Goal: Transaction & Acquisition: Purchase product/service

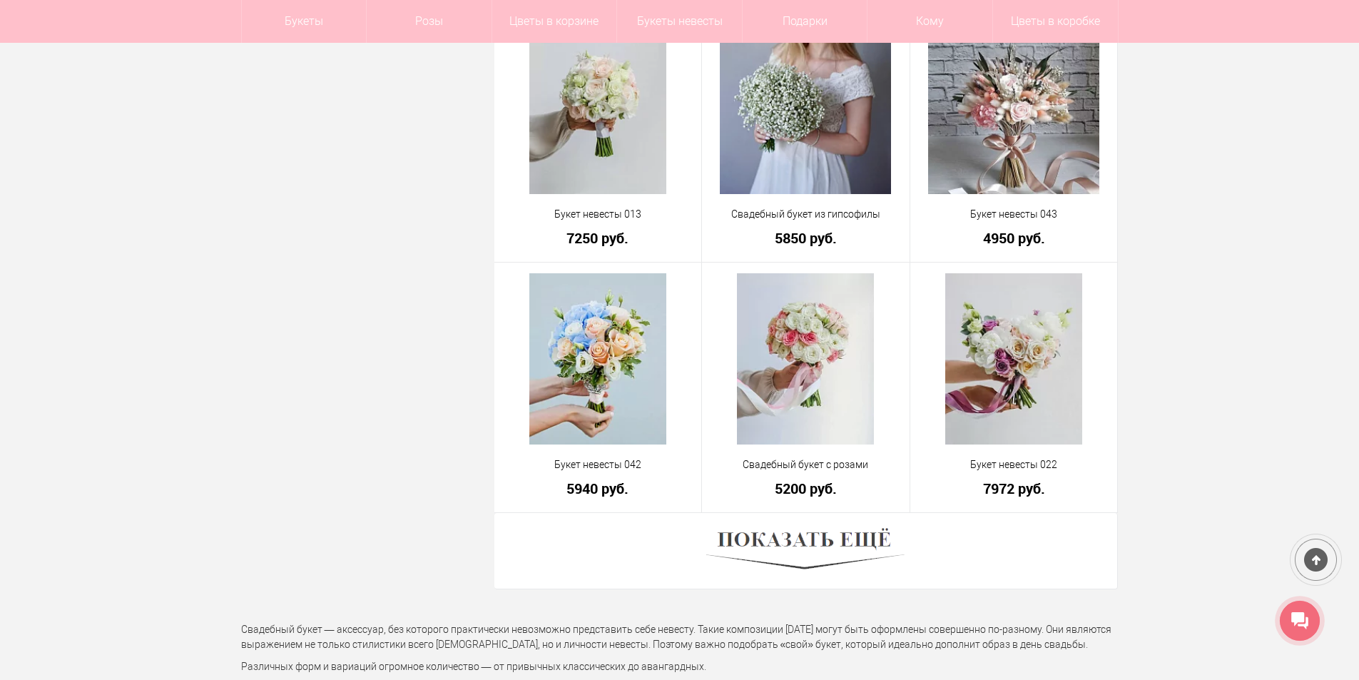
scroll to position [3780, 0]
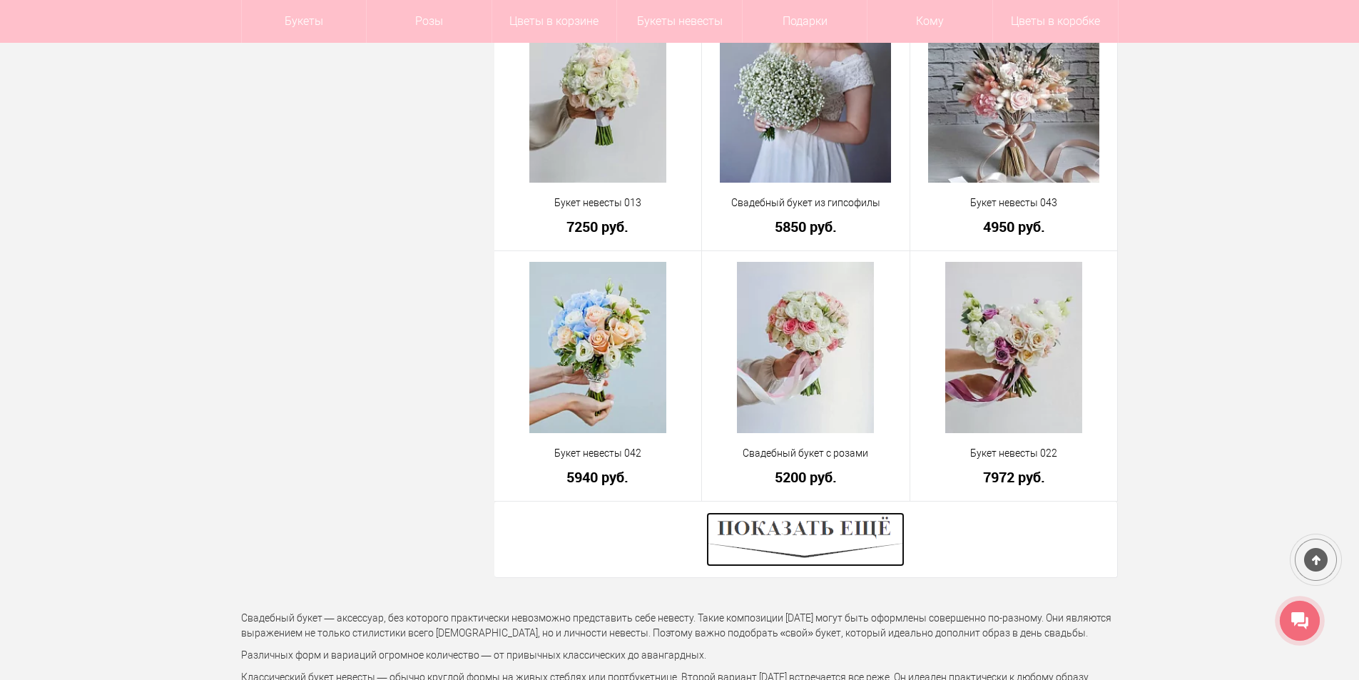
click at [797, 549] on img at bounding box center [805, 539] width 198 height 54
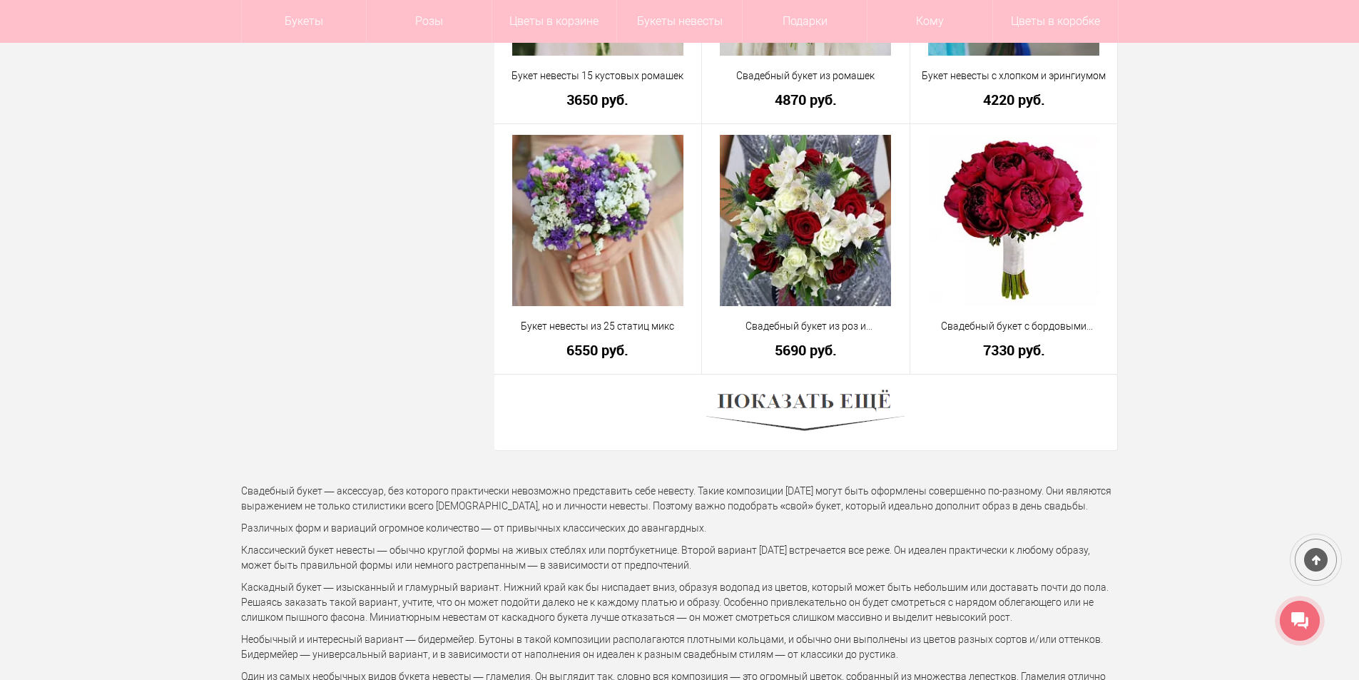
scroll to position [7918, 0]
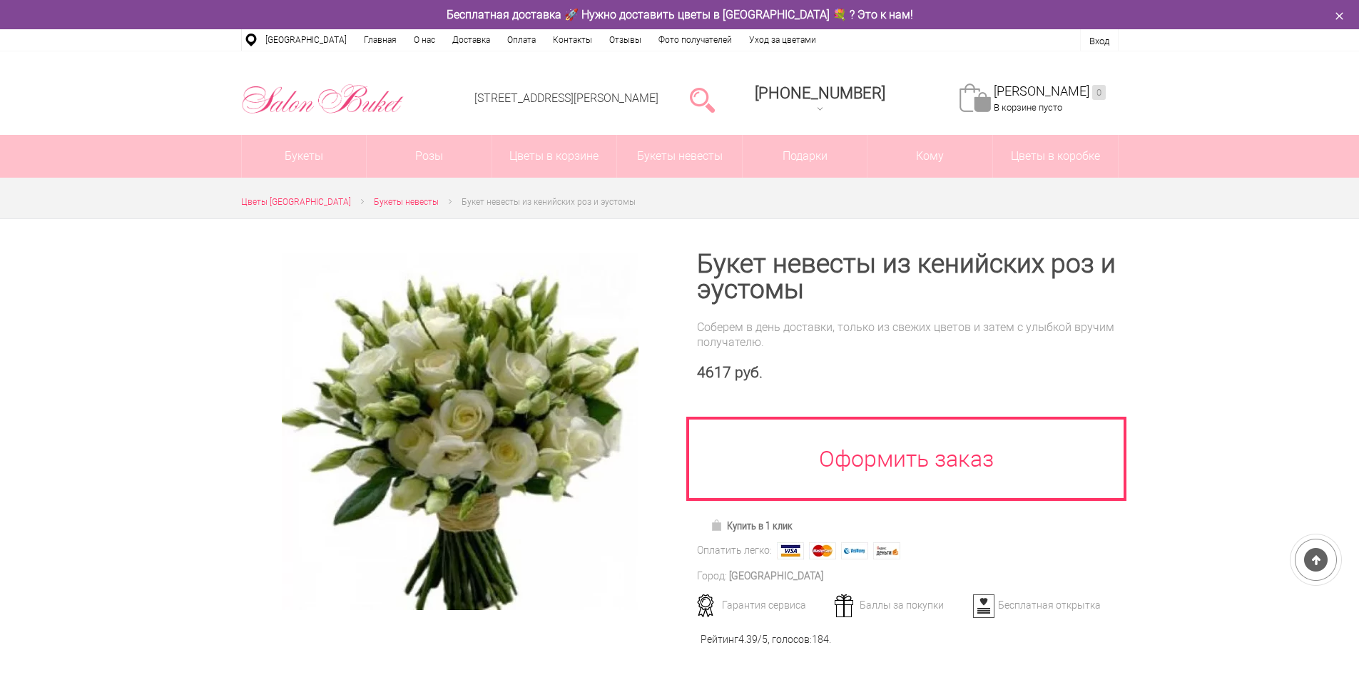
scroll to position [143, 0]
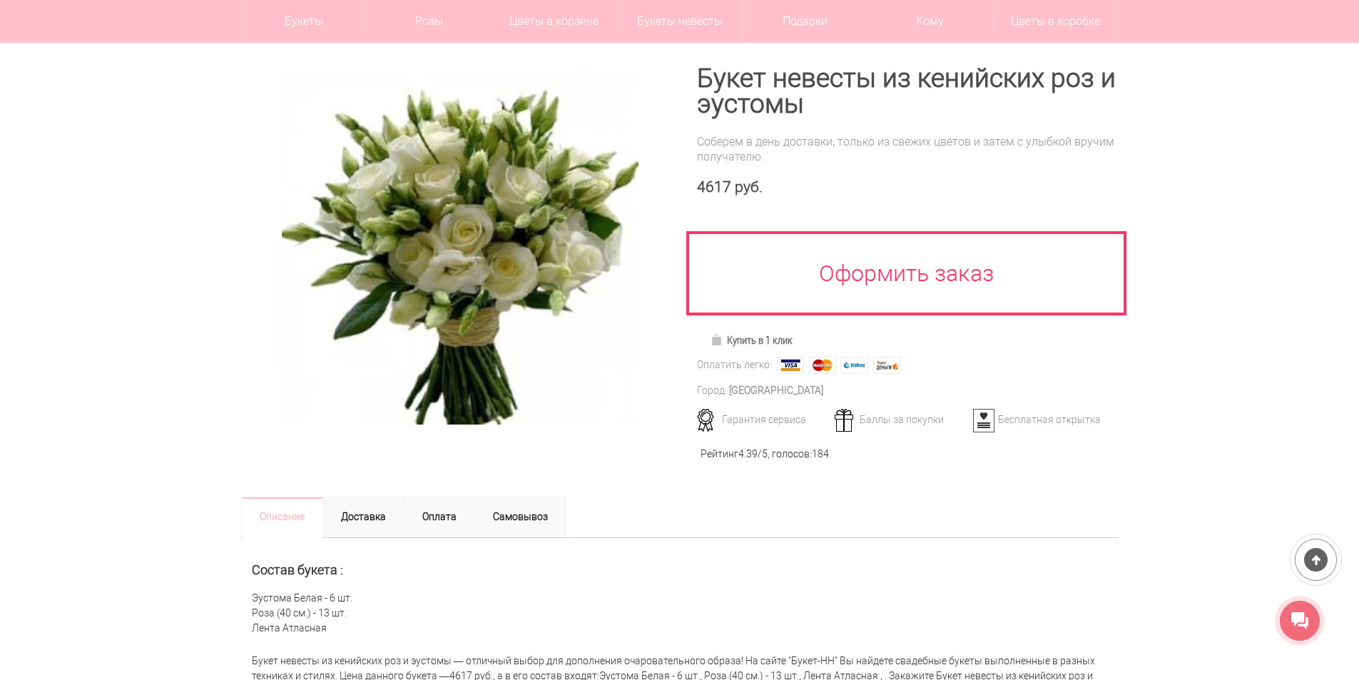
click at [68, 418] on div at bounding box center [679, 387] width 1359 height 708
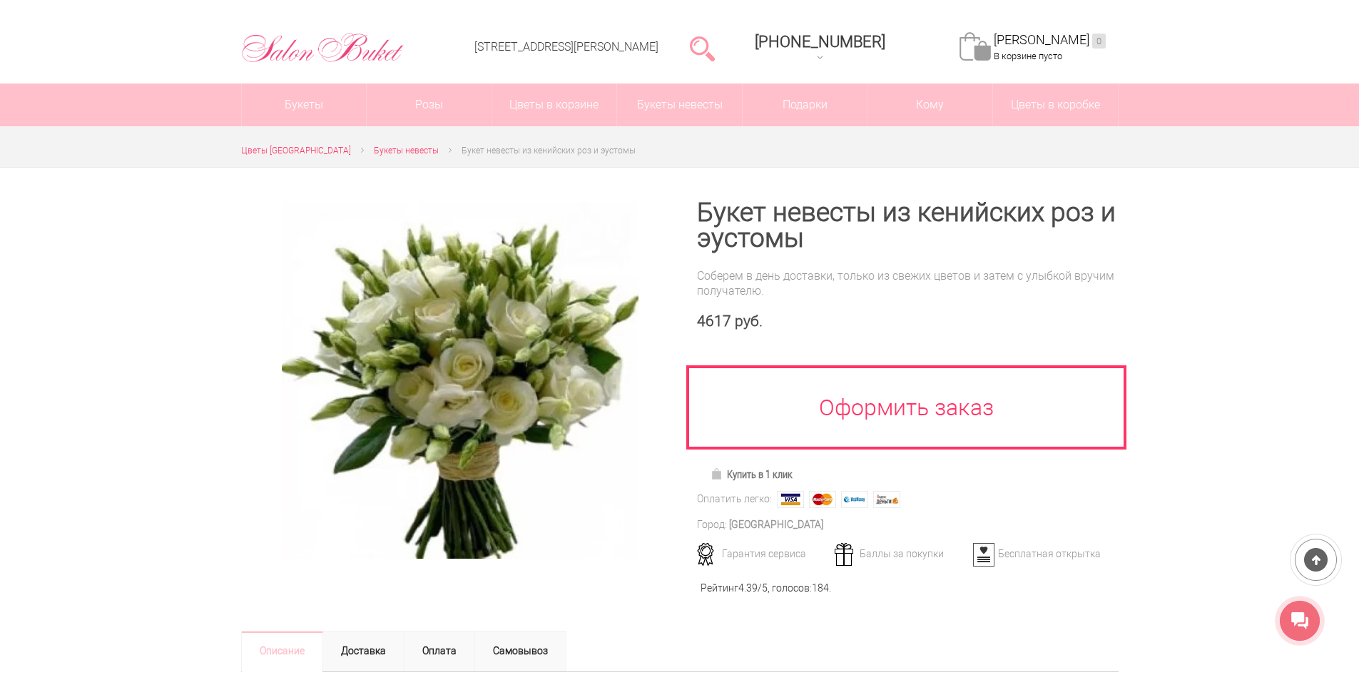
scroll to position [0, 0]
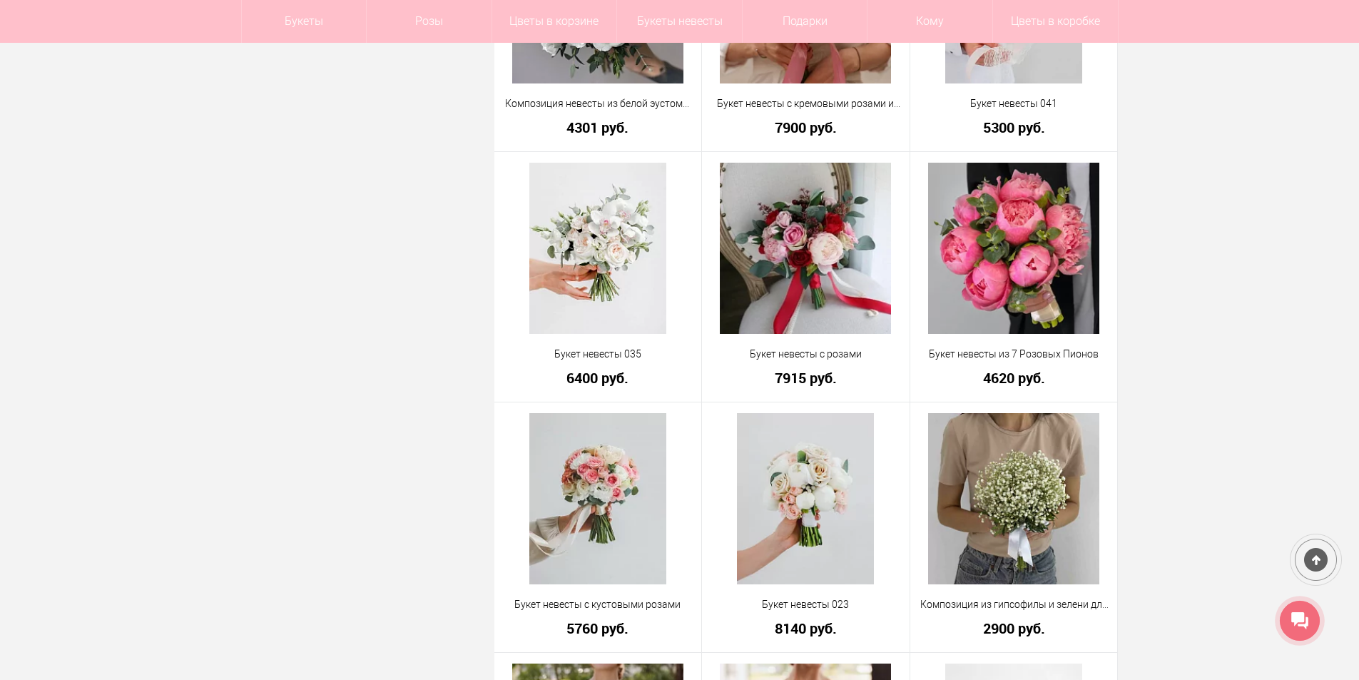
scroll to position [1141, 0]
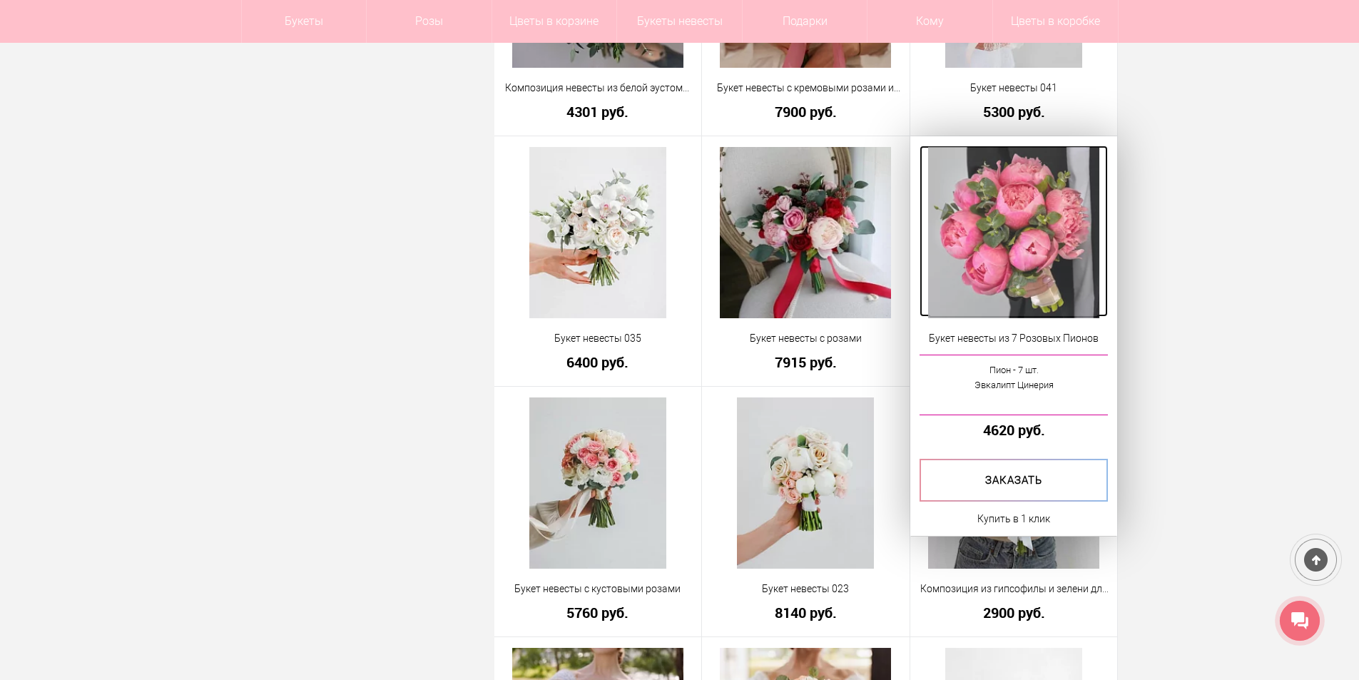
click at [1018, 260] on img at bounding box center [1013, 232] width 171 height 171
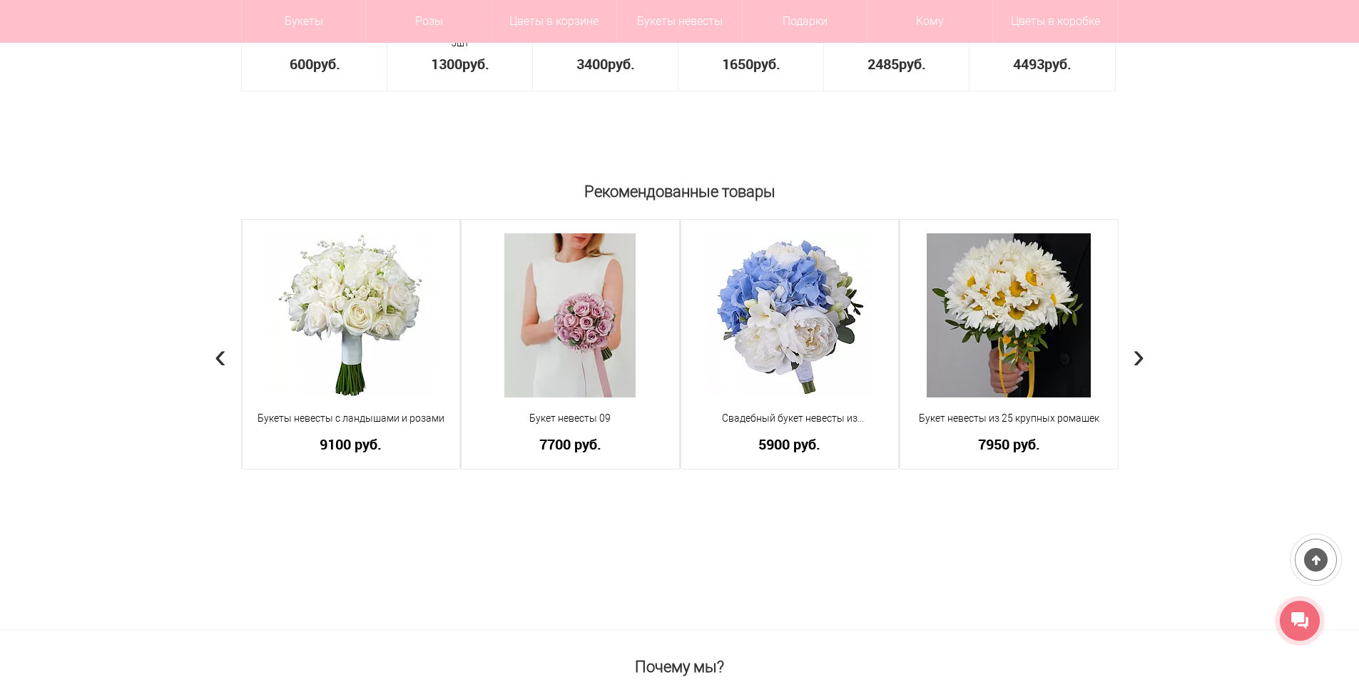
scroll to position [1070, 0]
click at [1136, 351] on span "›" at bounding box center [1139, 354] width 12 height 41
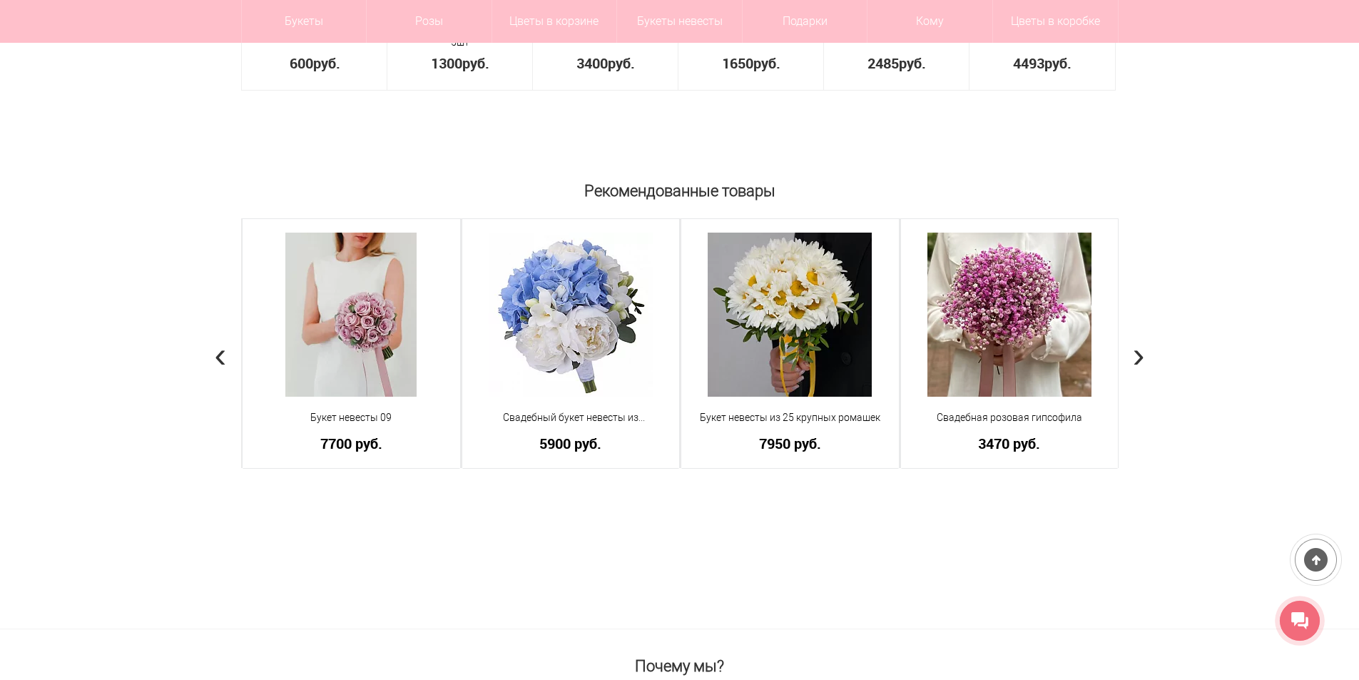
click at [213, 357] on div "Рекомендованные товары Букет невесты с хлопком и ранункулюсом Хамелациум Белый …" at bounding box center [679, 401] width 1359 height 452
click at [220, 357] on span "‹" at bounding box center [221, 354] width 12 height 41
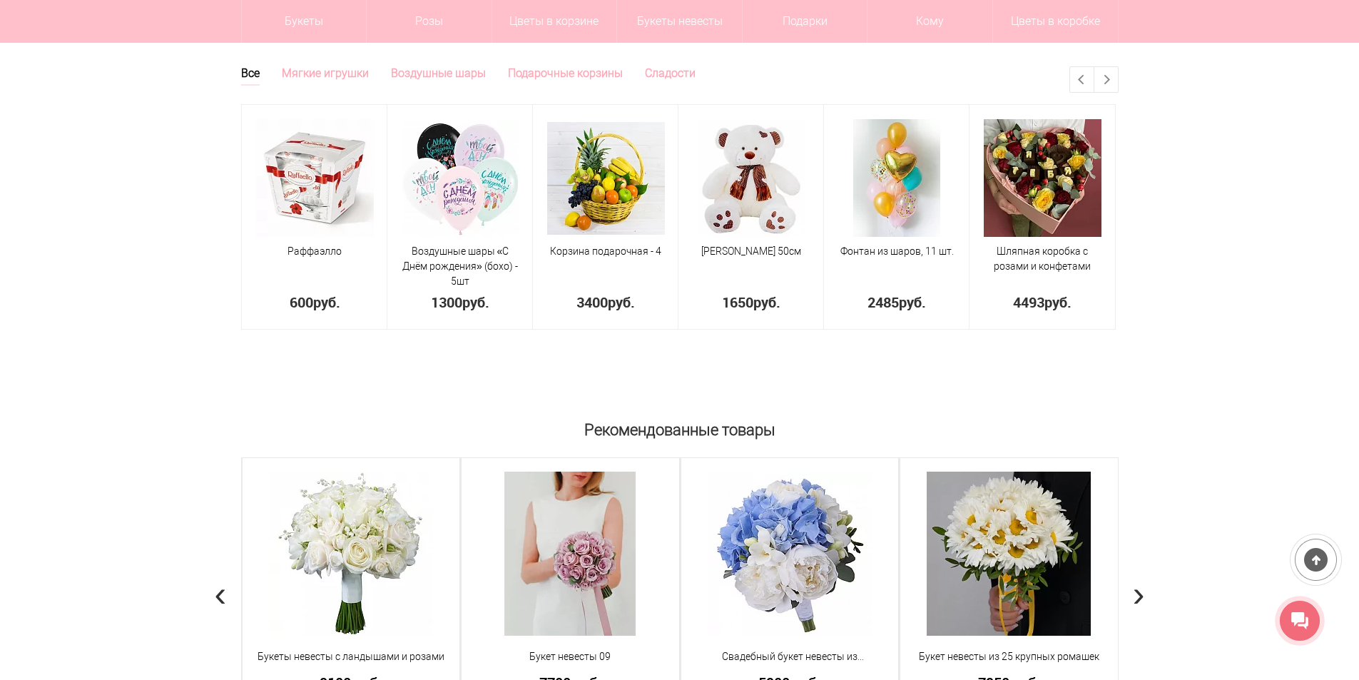
scroll to position [856, 0]
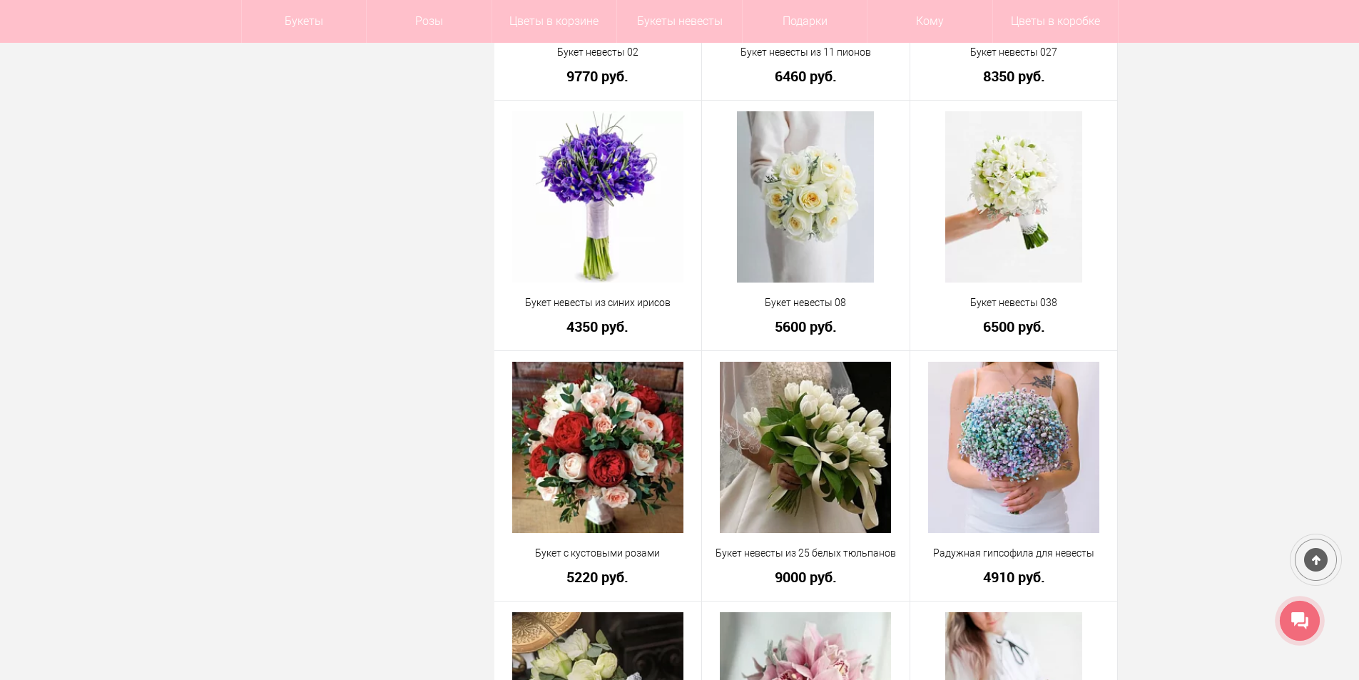
scroll to position [2254, 0]
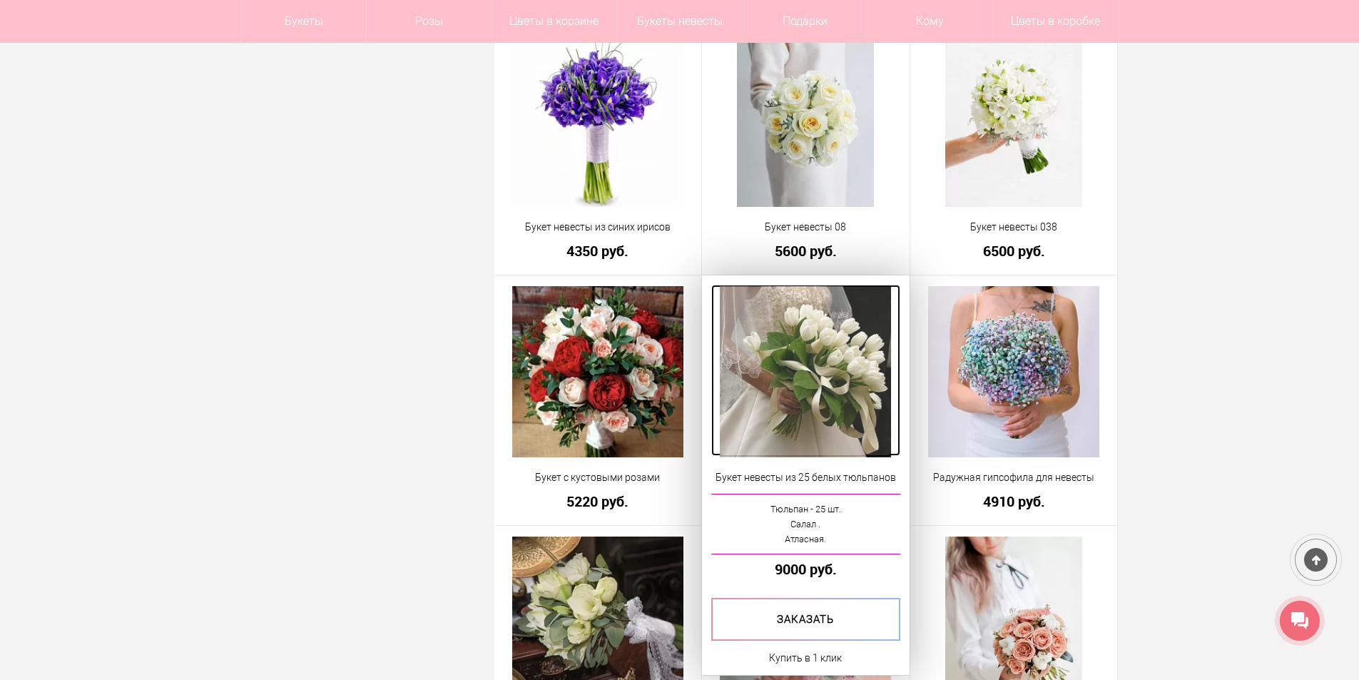
click at [772, 412] on img at bounding box center [805, 371] width 171 height 171
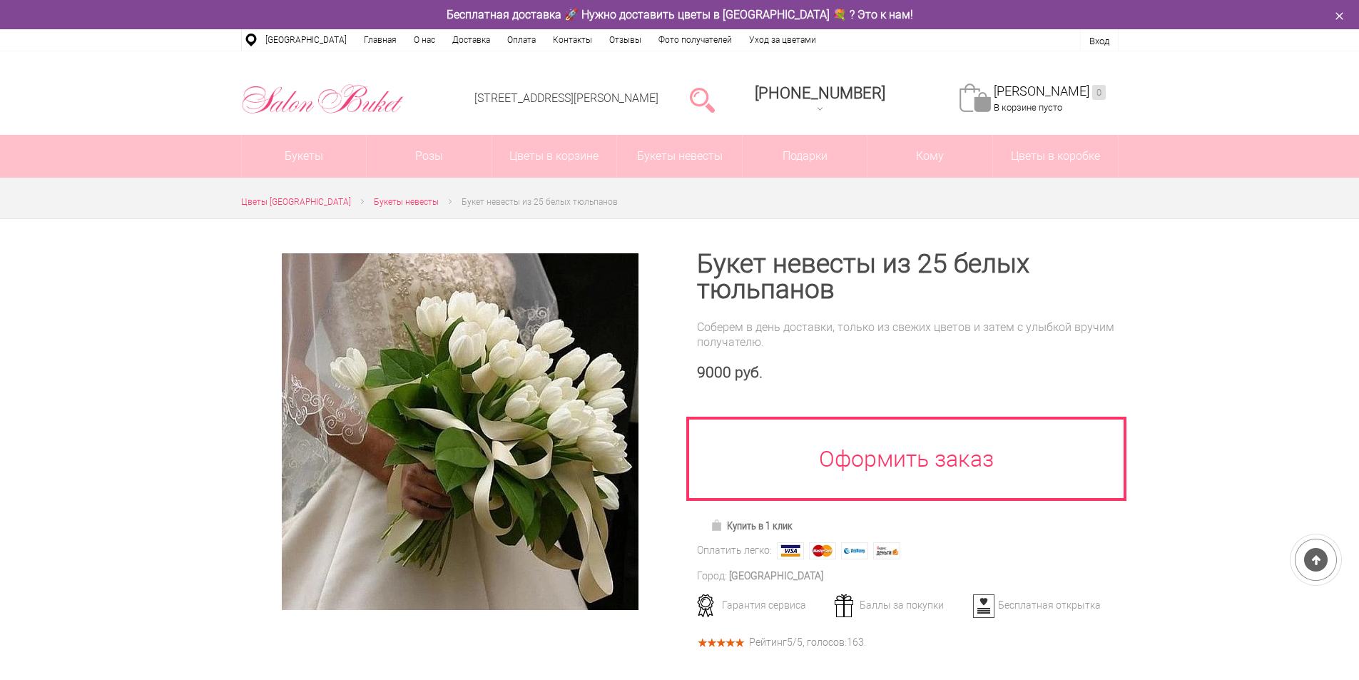
scroll to position [285, 0]
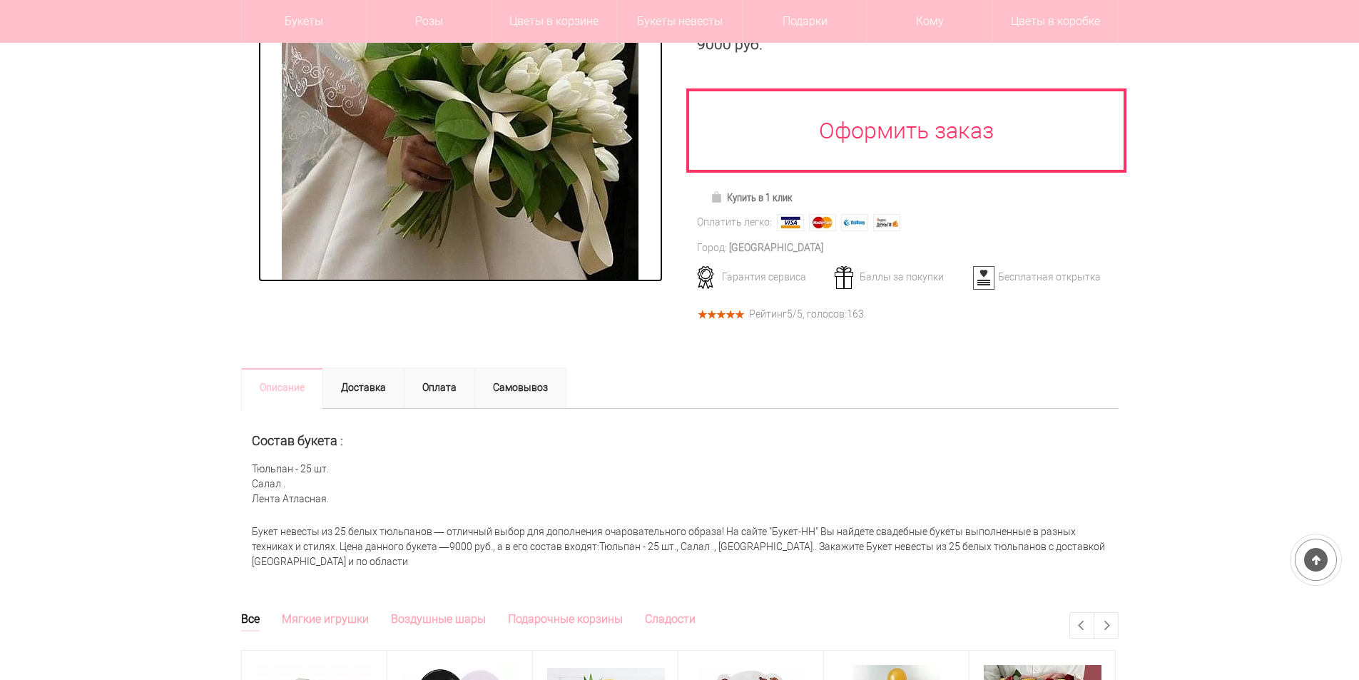
click at [419, 190] on img at bounding box center [460, 103] width 357 height 357
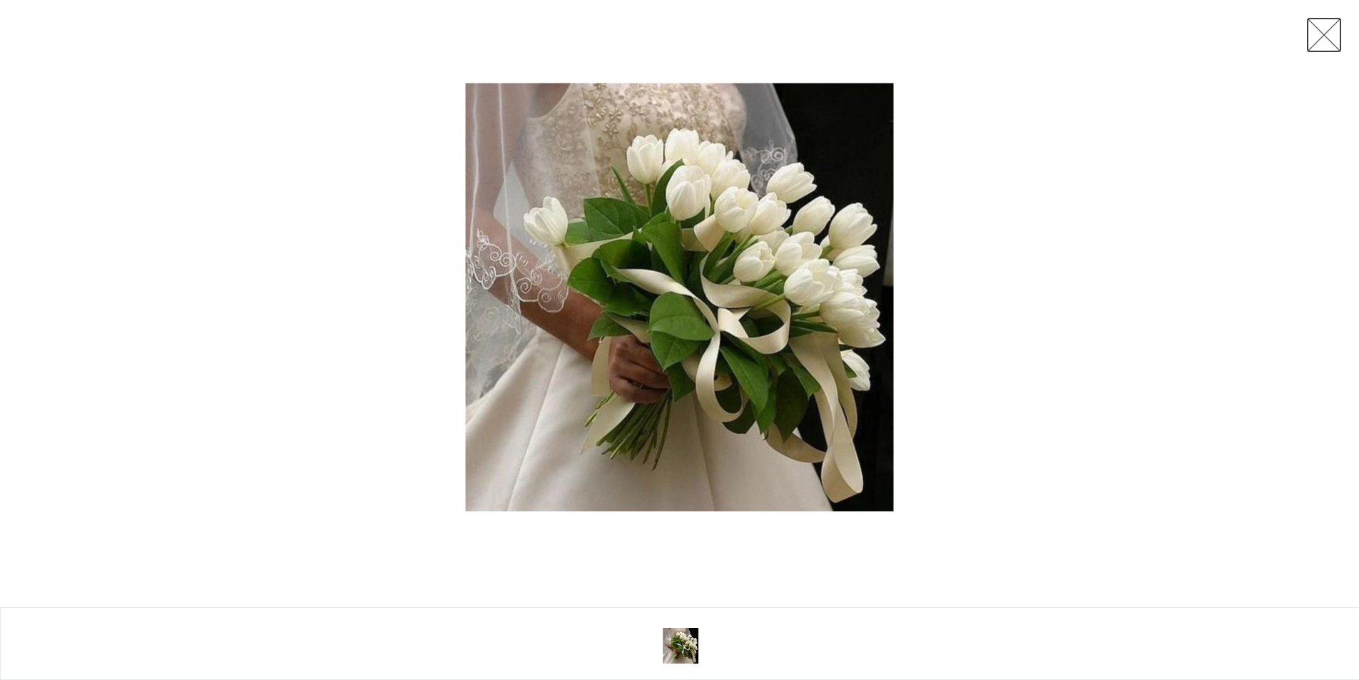
click at [1330, 41] on link at bounding box center [1324, 35] width 36 height 36
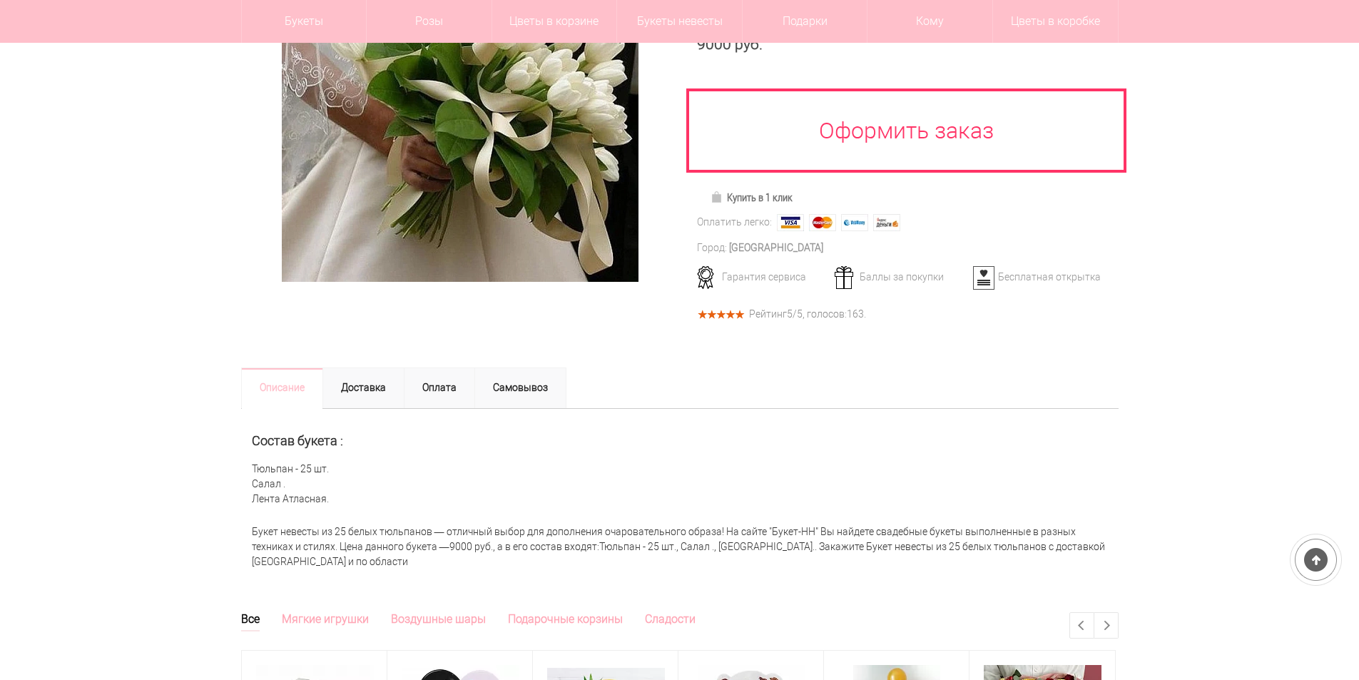
scroll to position [71, 0]
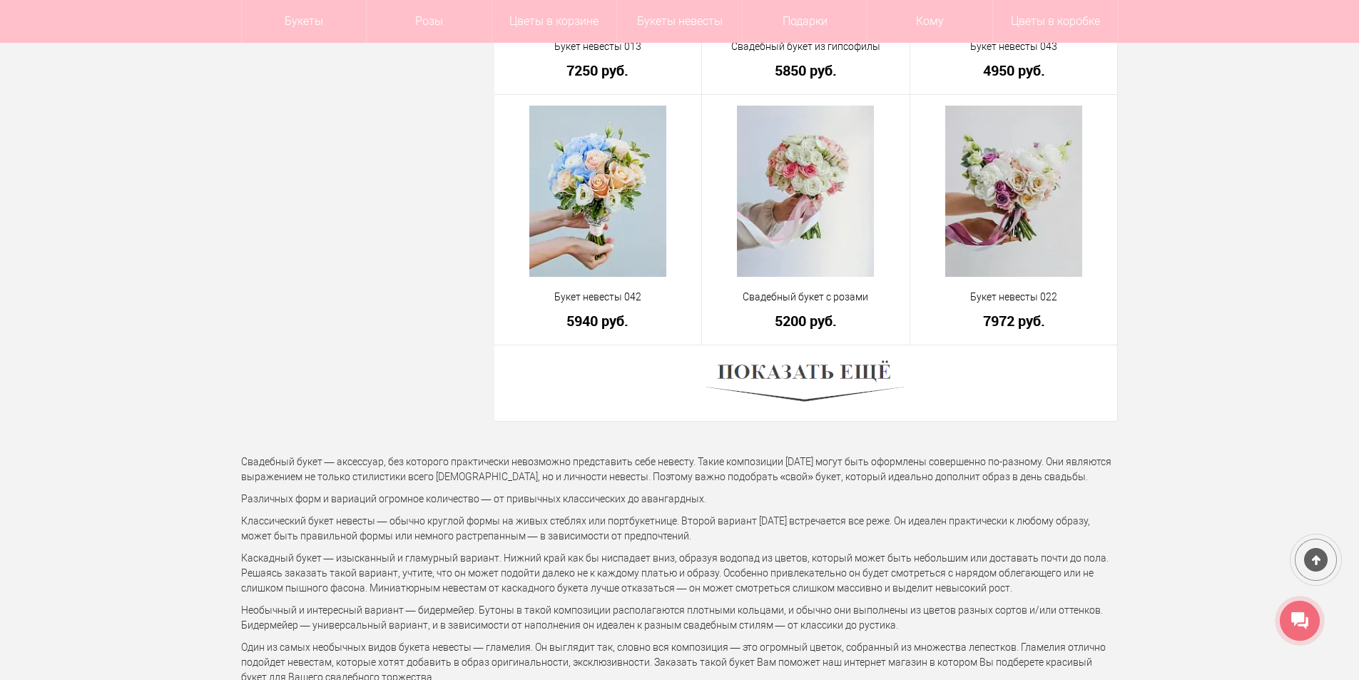
scroll to position [3937, 0]
click at [801, 392] on img at bounding box center [805, 382] width 198 height 54
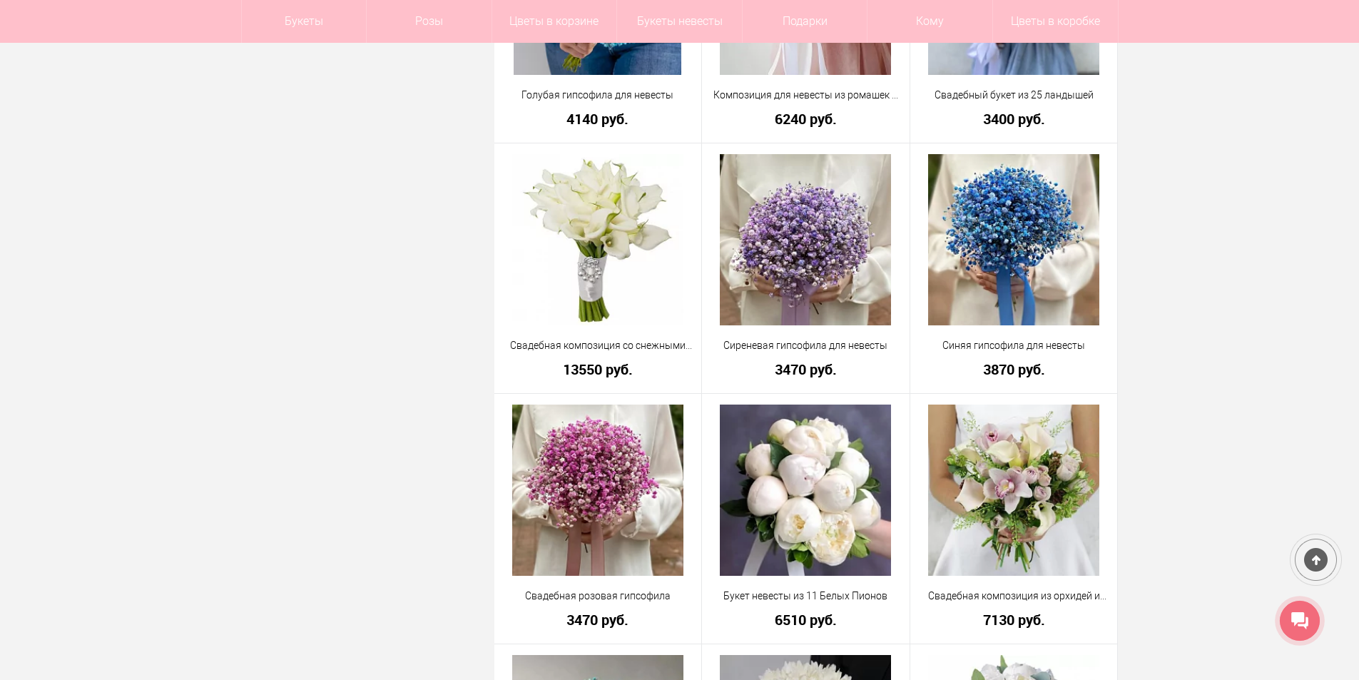
scroll to position [5150, 0]
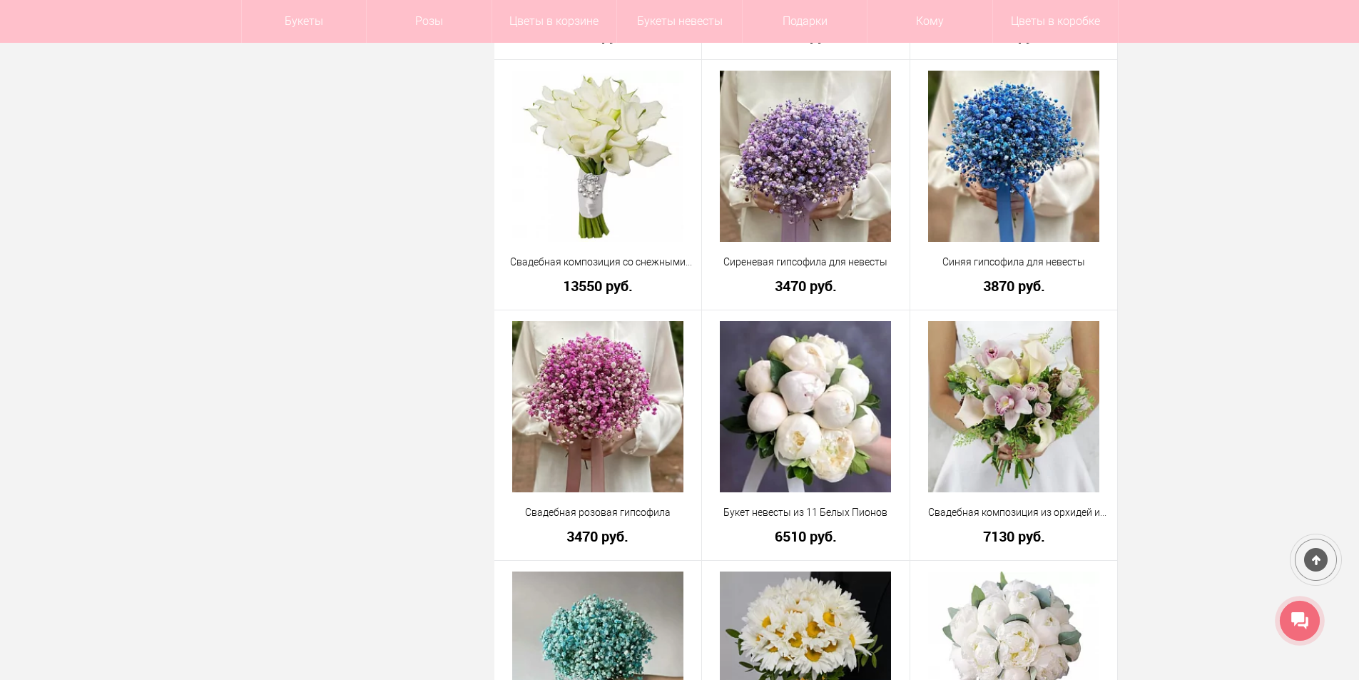
scroll to position [5293, 0]
